Goal: Information Seeking & Learning: Learn about a topic

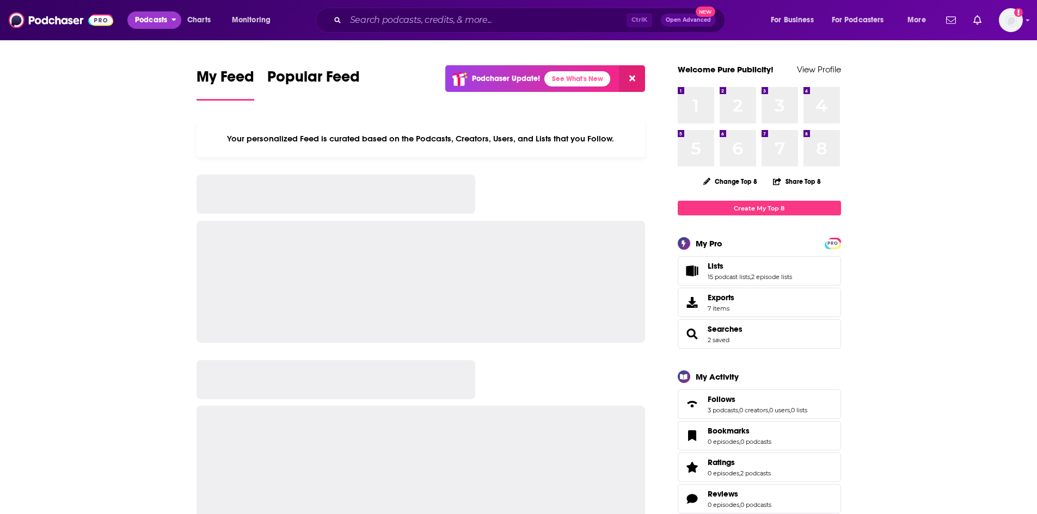
click at [168, 19] on button "Podcasts" at bounding box center [154, 19] width 54 height 17
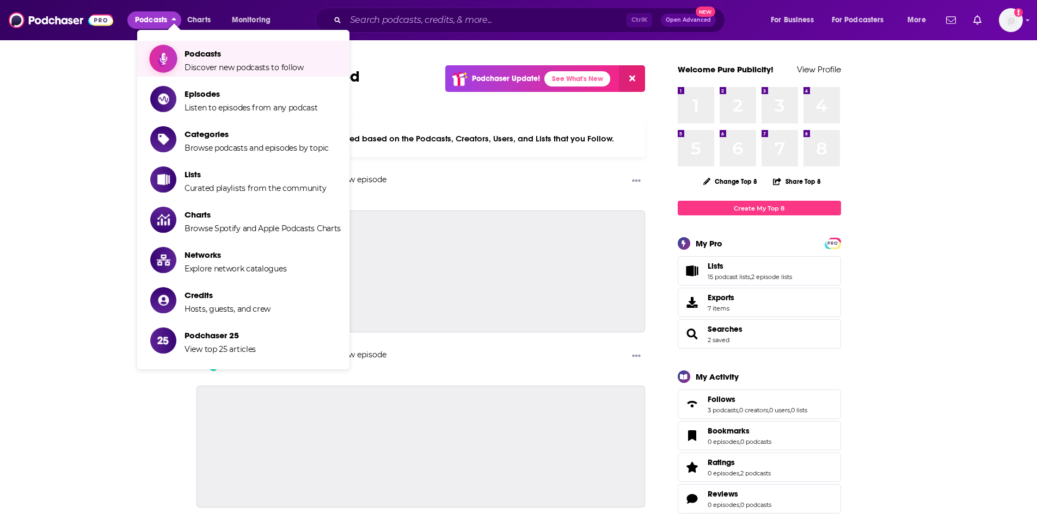
click at [226, 60] on span "Podcasts Discover new podcasts to follow" at bounding box center [243, 58] width 119 height 27
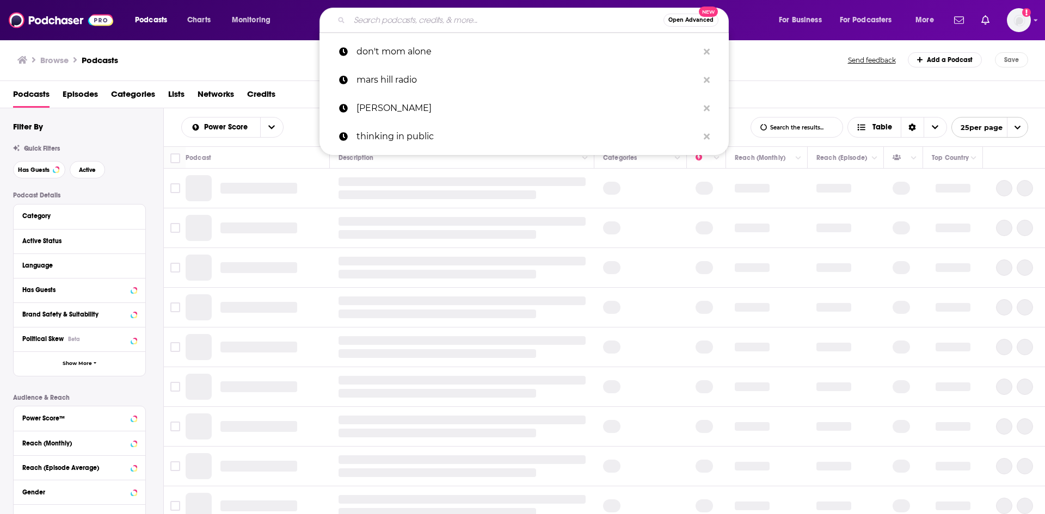
click at [365, 18] on input "Search podcasts, credits, & more..." at bounding box center [506, 19] width 314 height 17
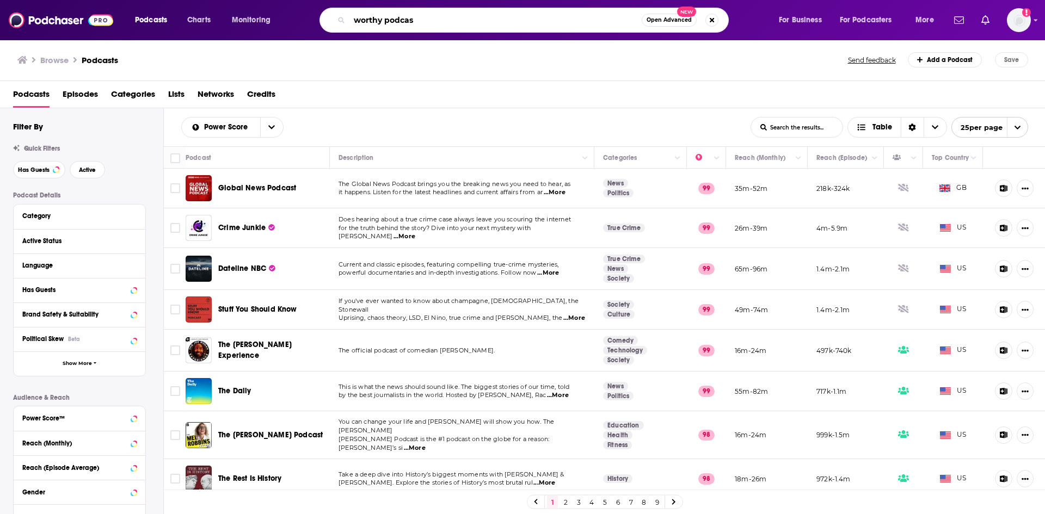
type input "worthy podcast"
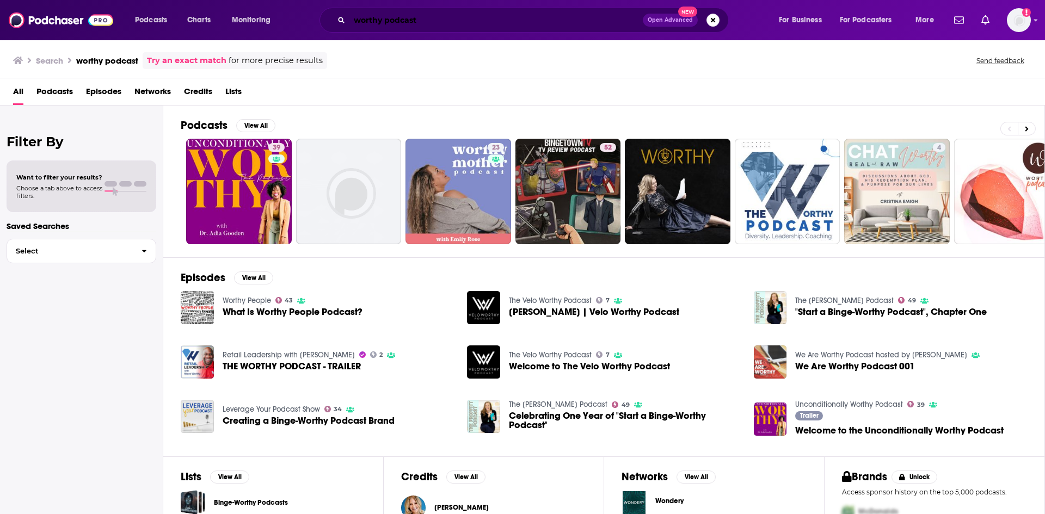
click at [454, 22] on input "worthy podcast" at bounding box center [495, 19] width 293 height 17
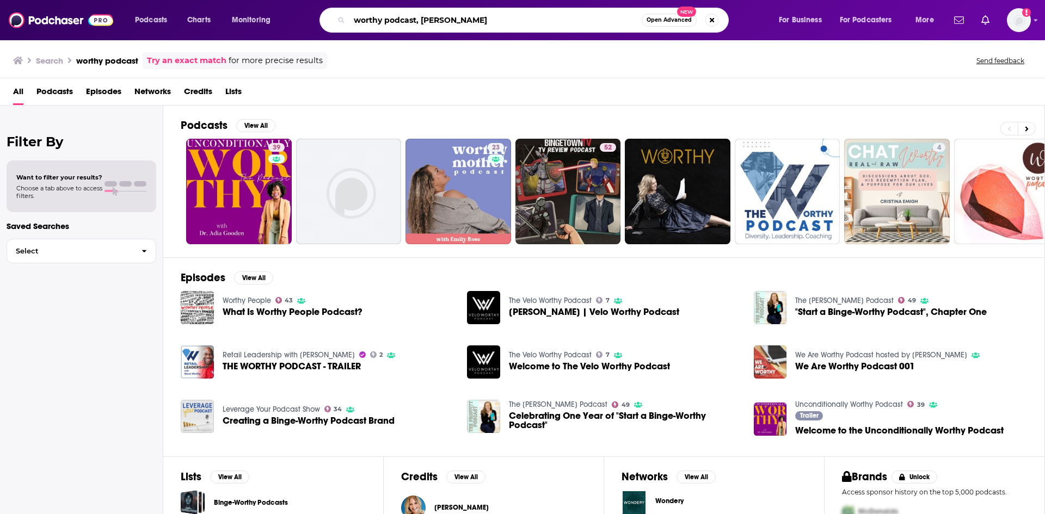
type input "worthy podcast, [PERSON_NAME]"
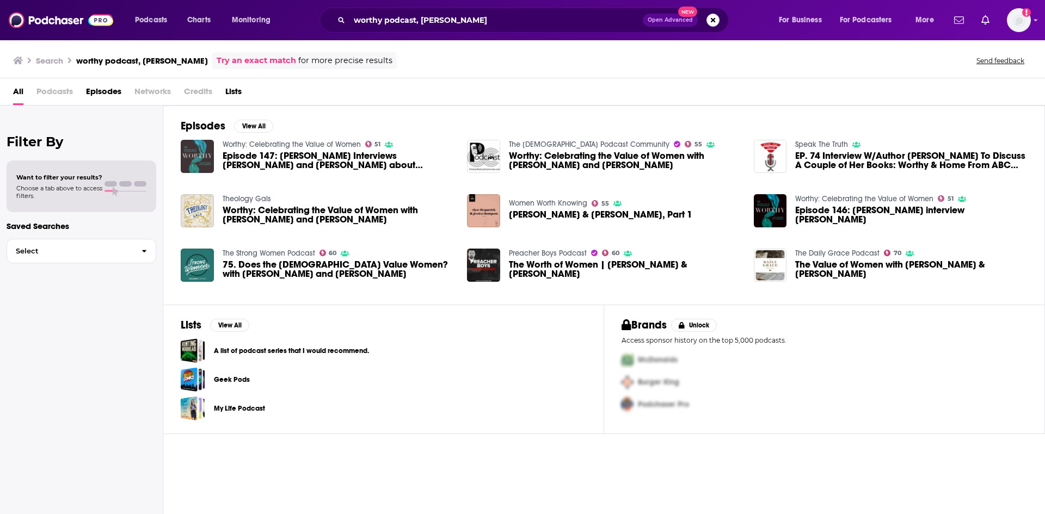
click at [204, 153] on img "Episode 147: Paul Tripp Interviews Elyse Fitzpatrick and Eric Schumacher about …" at bounding box center [197, 156] width 33 height 33
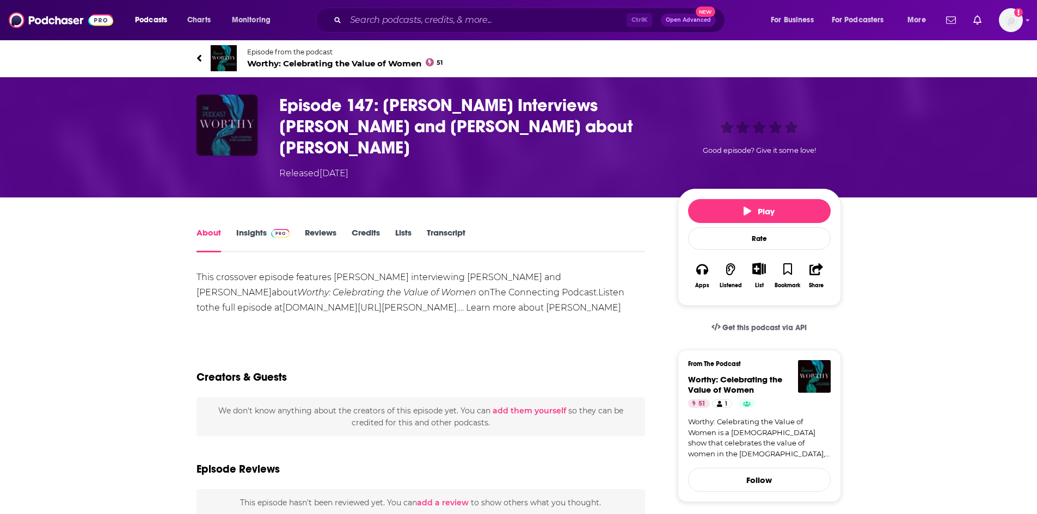
click at [233, 138] on img "Episode 147: Paul Tripp Interviews Elyse Fitzpatrick and Eric Schumacher about …" at bounding box center [226, 125] width 61 height 61
click at [249, 227] on link "Insights" at bounding box center [263, 239] width 54 height 25
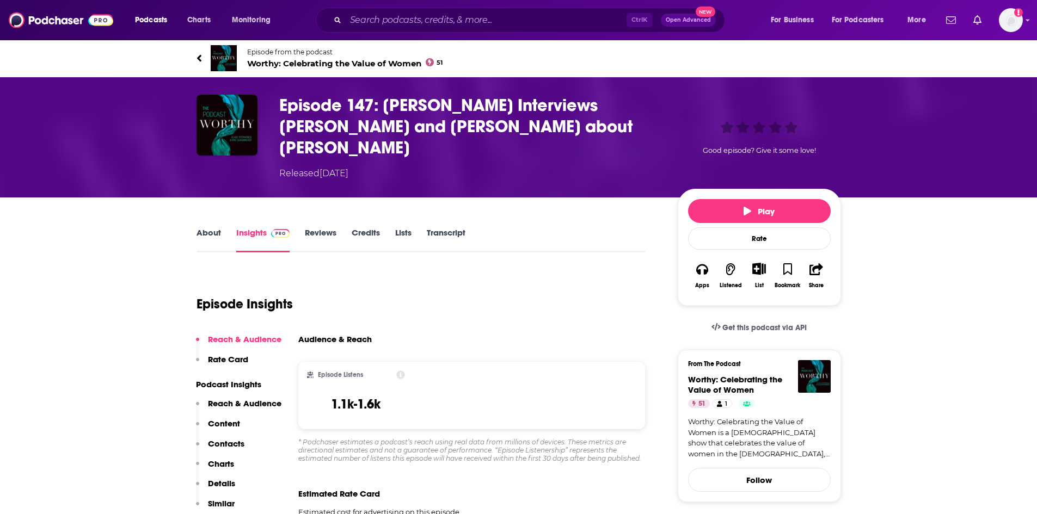
click at [213, 227] on link "About" at bounding box center [208, 239] width 24 height 25
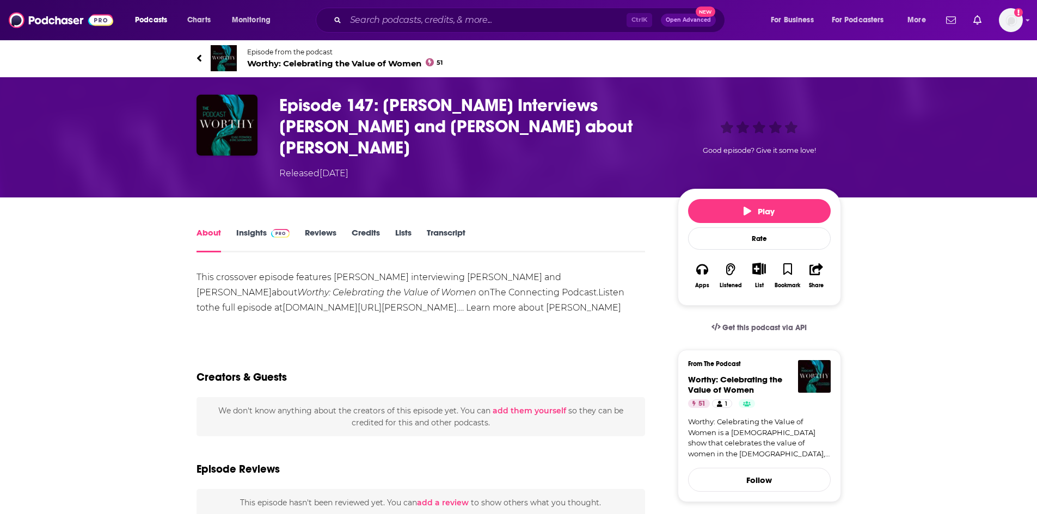
click at [302, 60] on span "Worthy: Celebrating the Value of Women 51" at bounding box center [345, 63] width 196 height 10
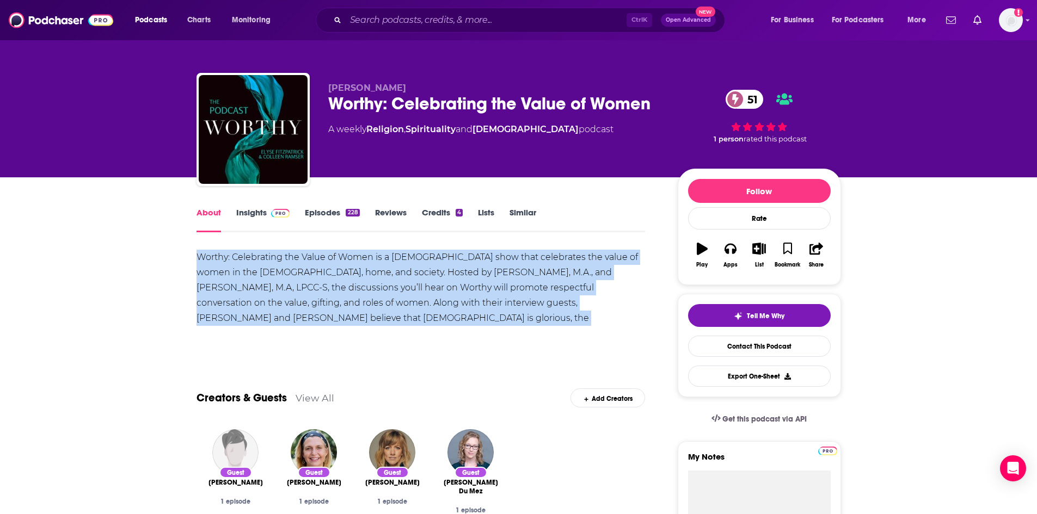
drag, startPoint x: 630, startPoint y: 314, endPoint x: 194, endPoint y: 255, distance: 439.2
copy div "Worthy: Celebrating the Value of Women is a [DEMOGRAPHIC_DATA] show that celebr…"
